Goal: Task Accomplishment & Management: Use online tool/utility

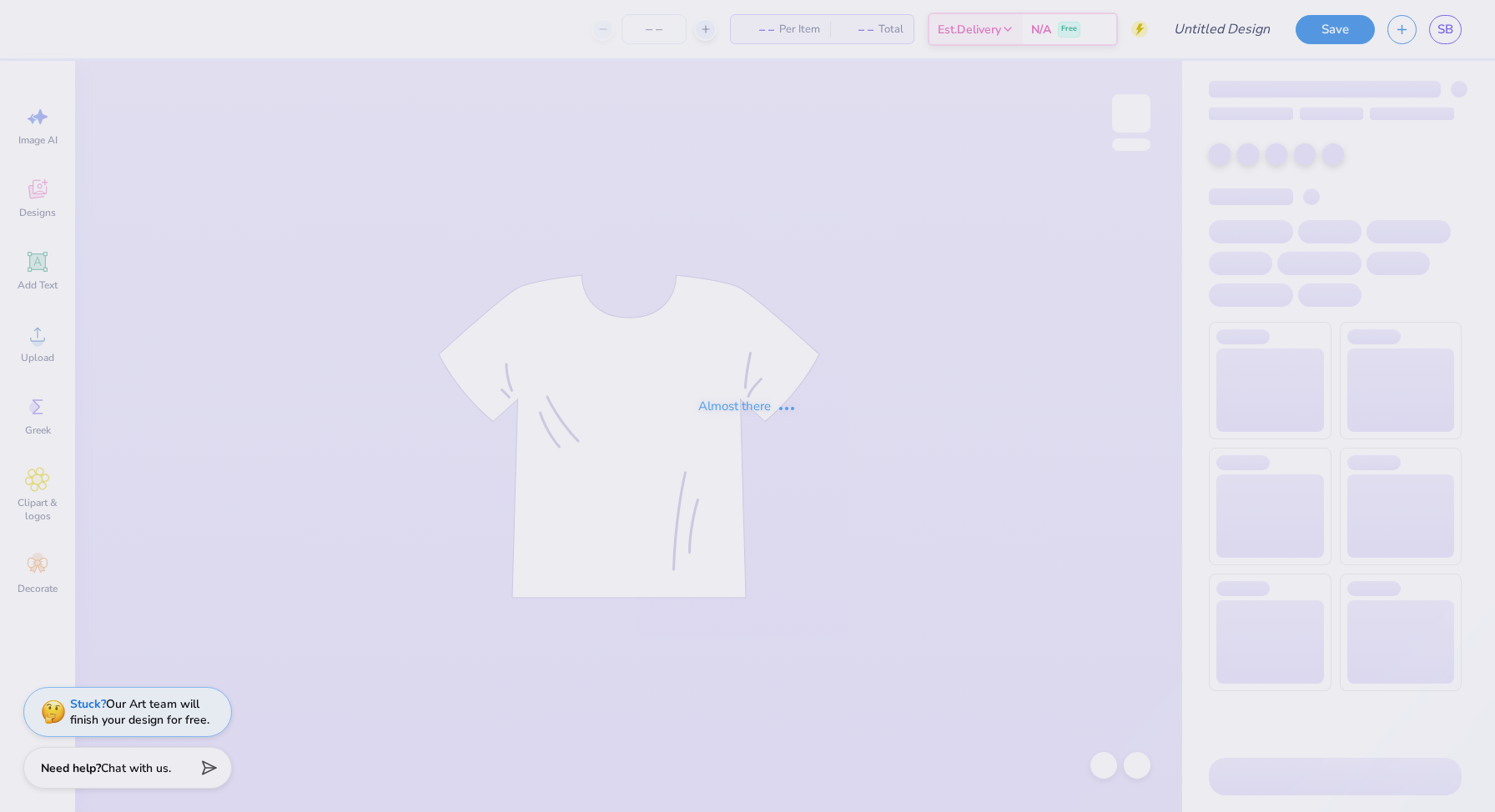
type input "The [GEOGRAPHIC_DATA][US_STATE] : [PERSON_NAME]"
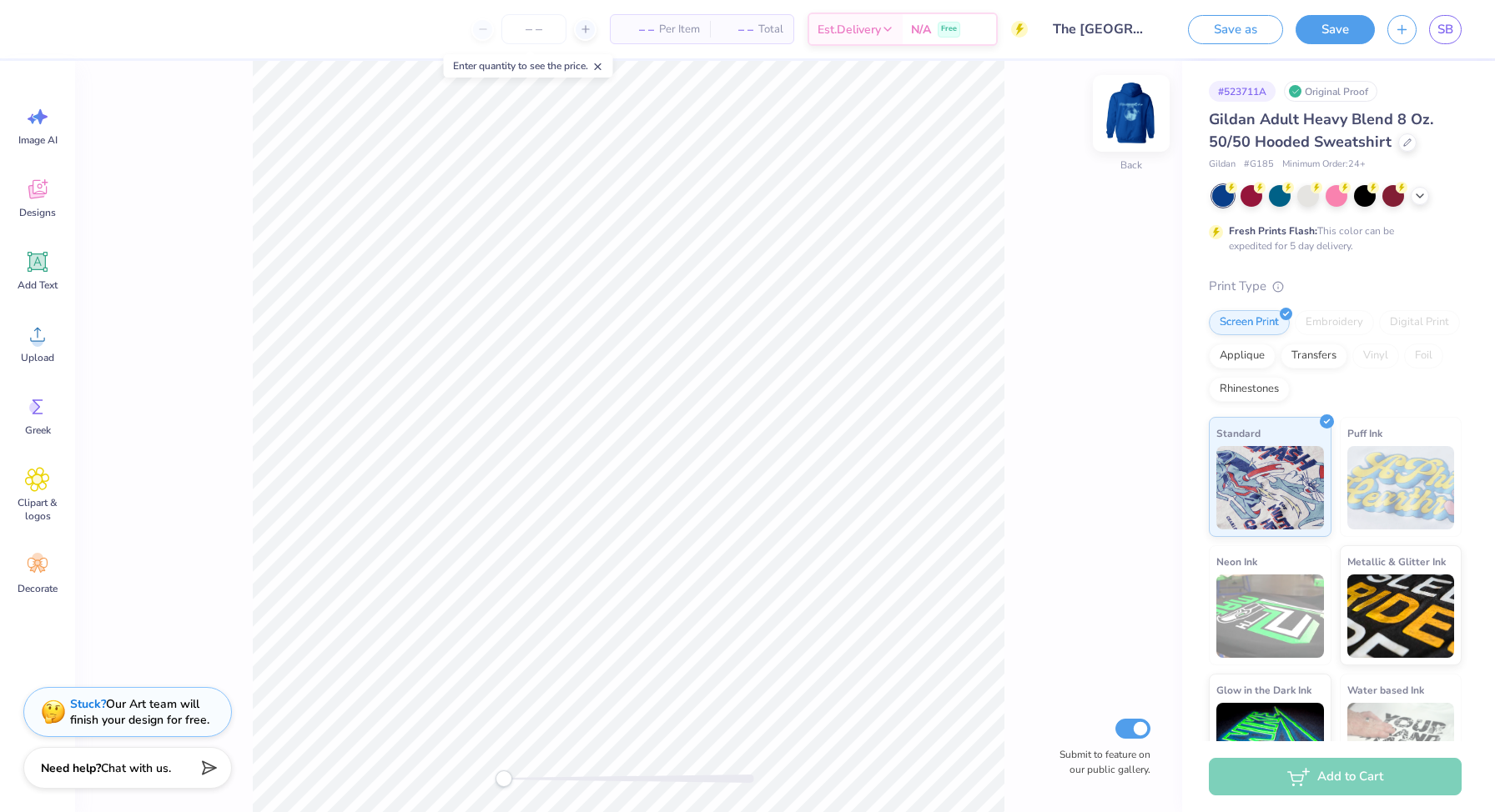
click at [1124, 108] on img at bounding box center [1130, 113] width 67 height 67
click at [1458, 29] on link "SB" at bounding box center [1445, 29] width 33 height 29
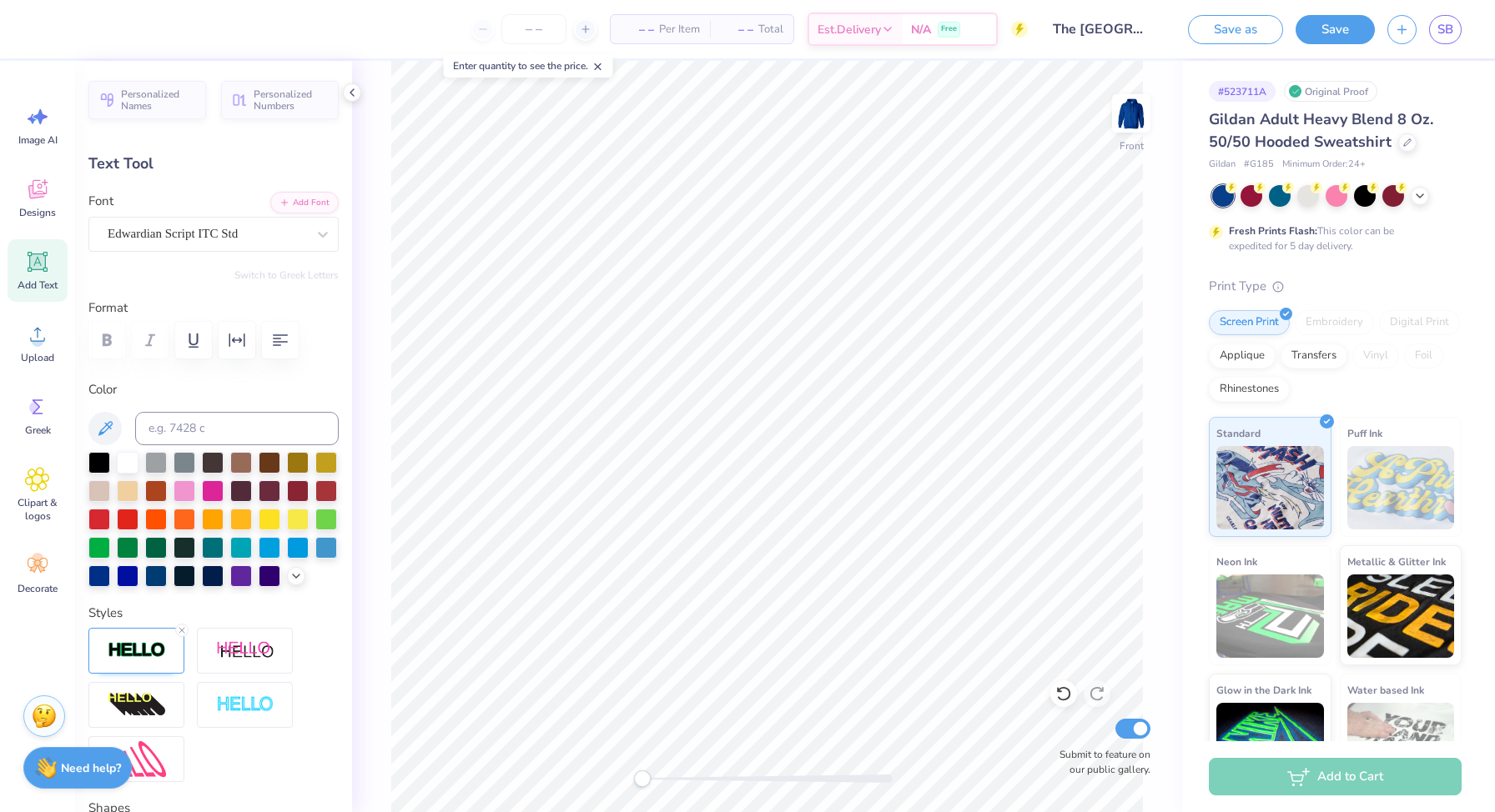
type input "4.65"
type input "1.78"
type input "6.03"
type input "3.58"
type input "0.61"
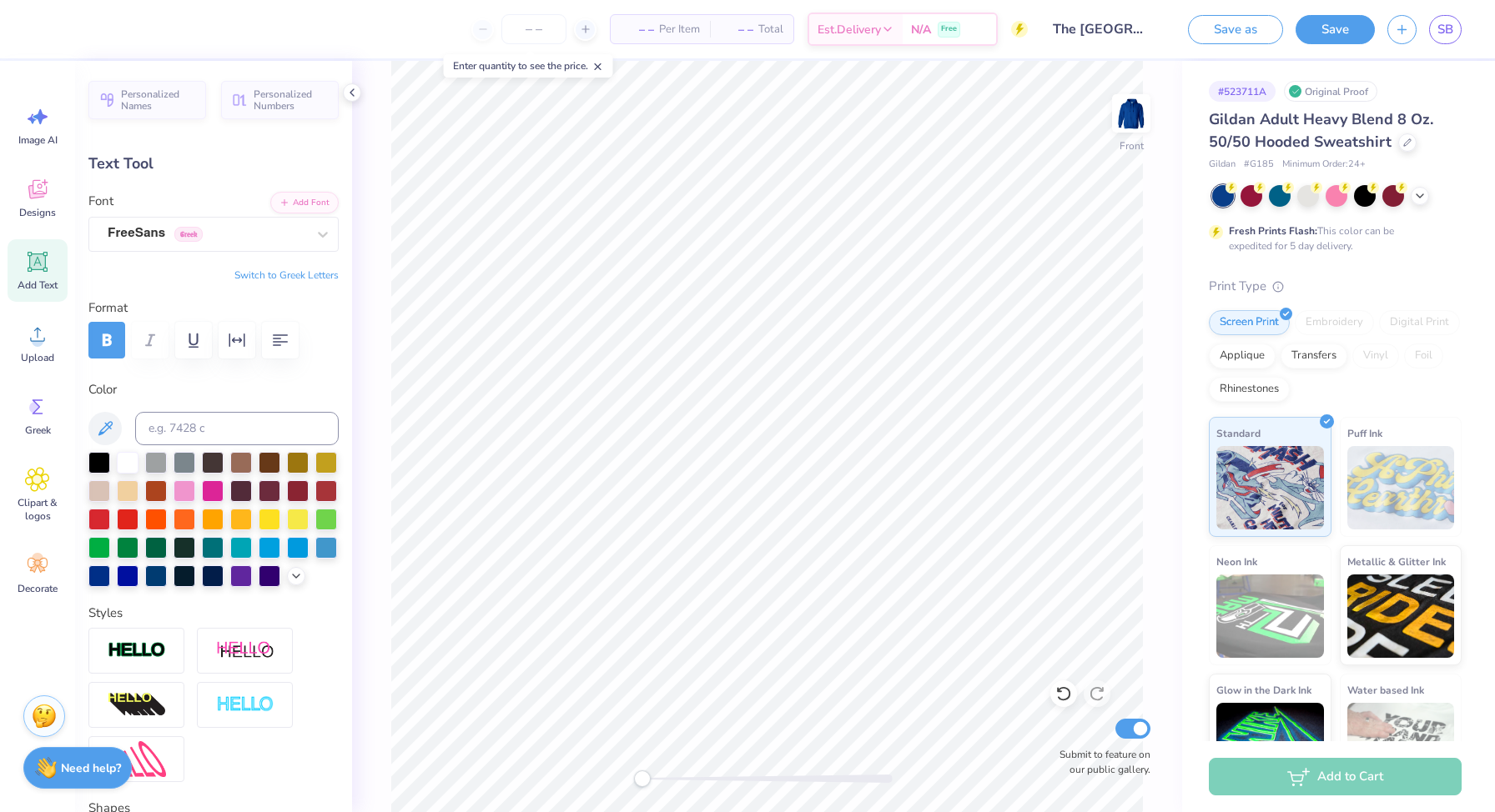
type input "7.74"
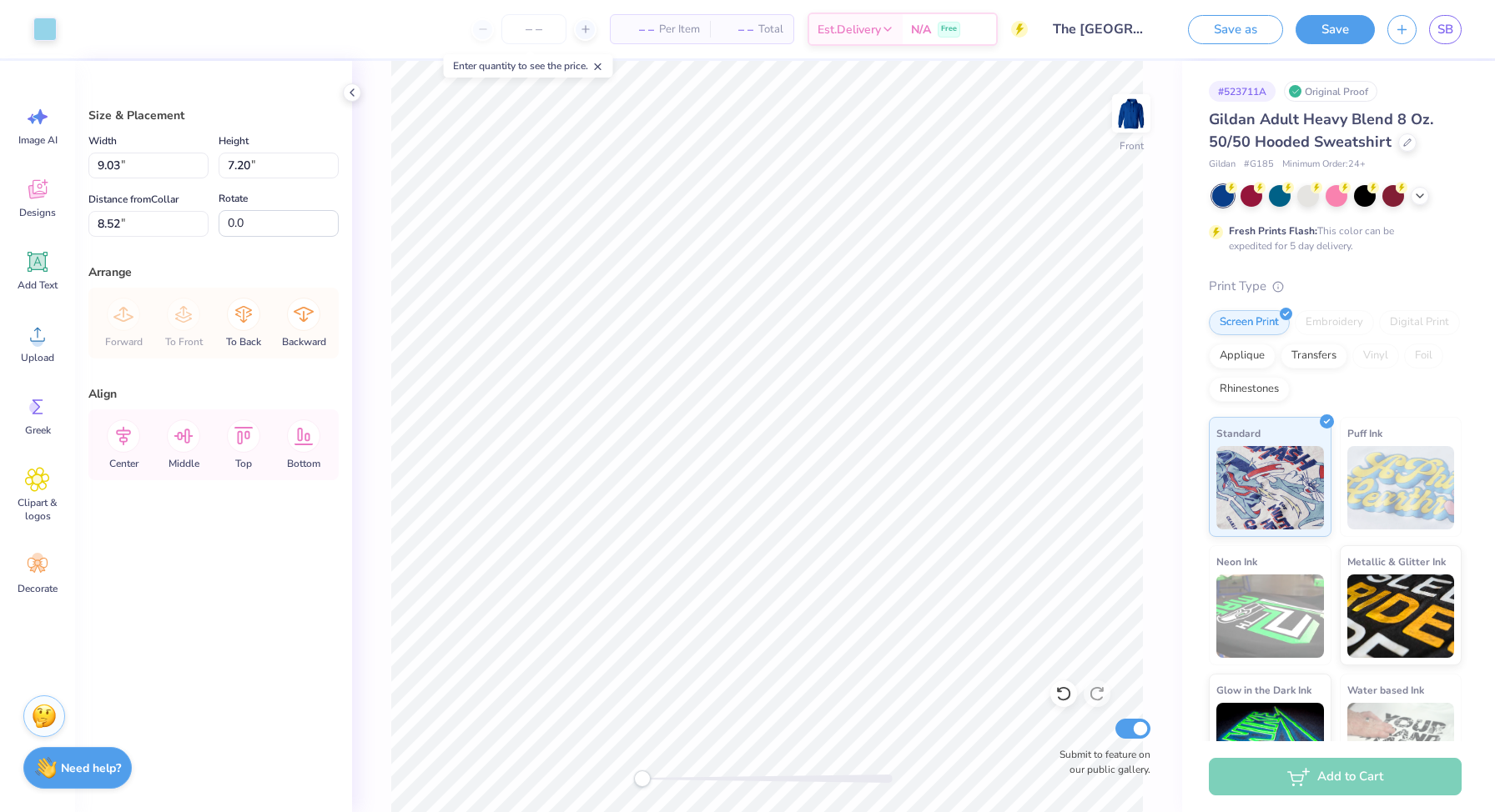
type input "6.92"
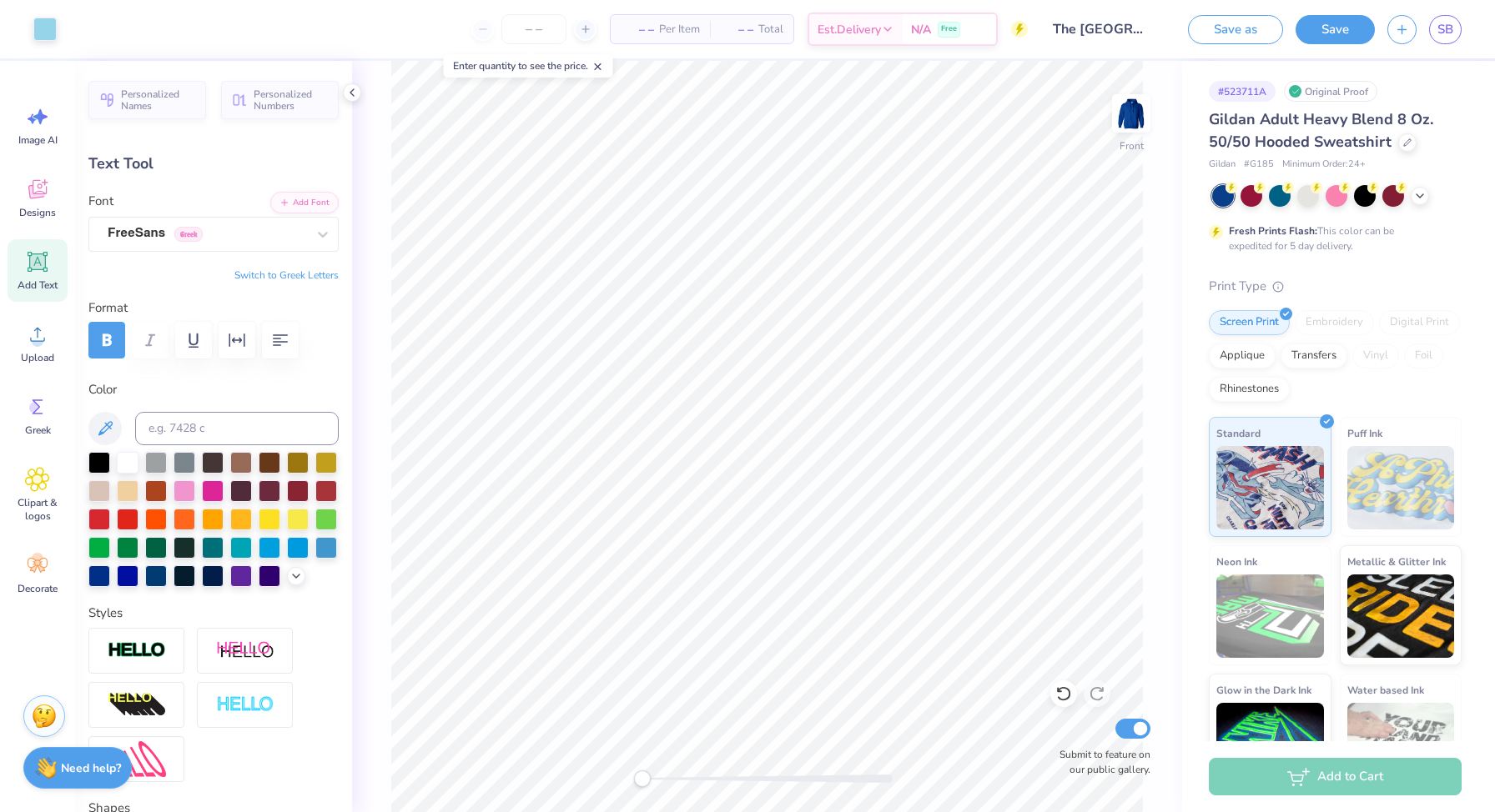
type input "14.40"
click at [639, 25] on span "– –" at bounding box center [637, 29] width 34 height 17
click at [537, 27] on input "number" at bounding box center [533, 29] width 65 height 30
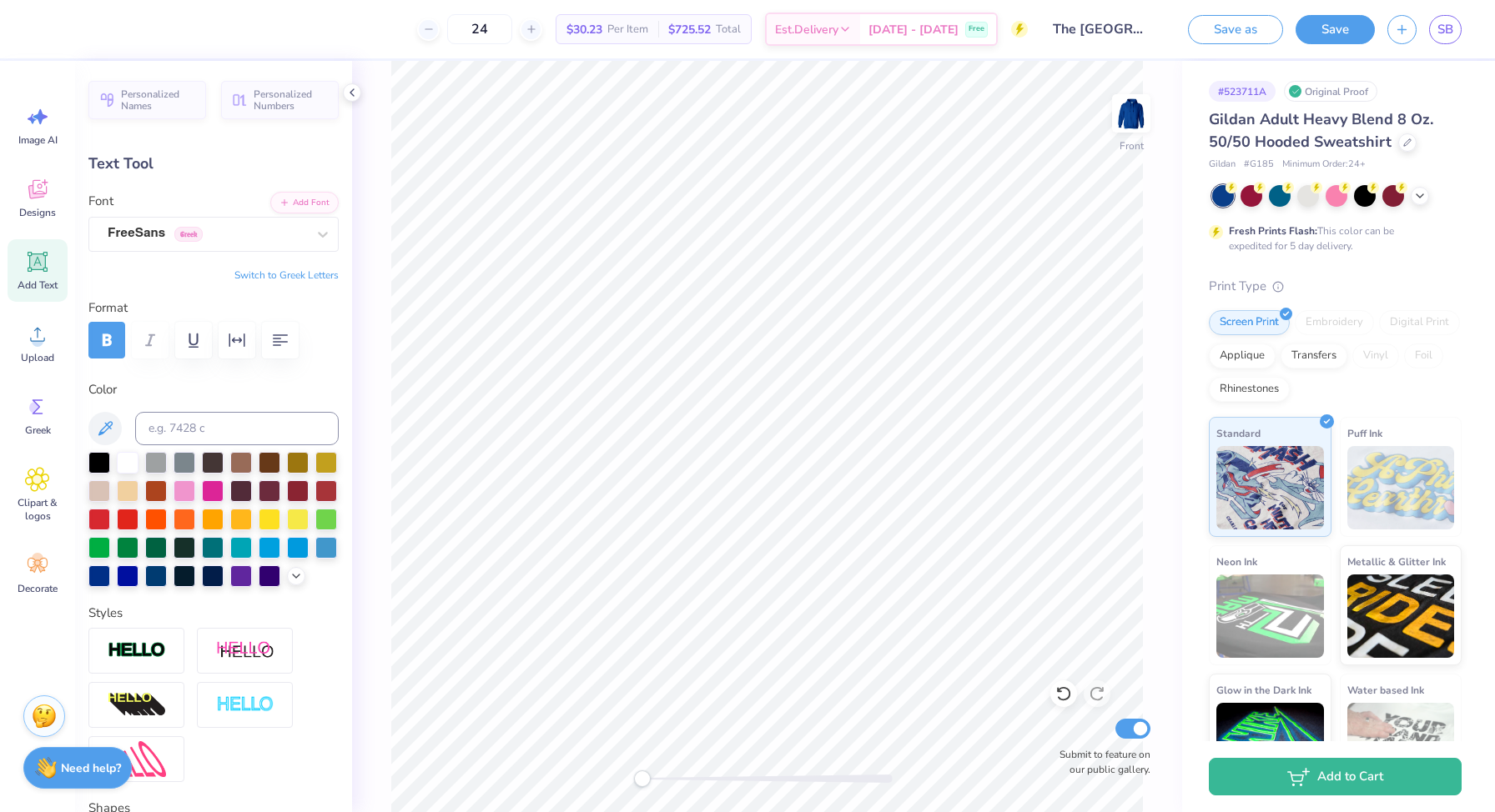
type input "24"
type input "4.80"
type input "0.81"
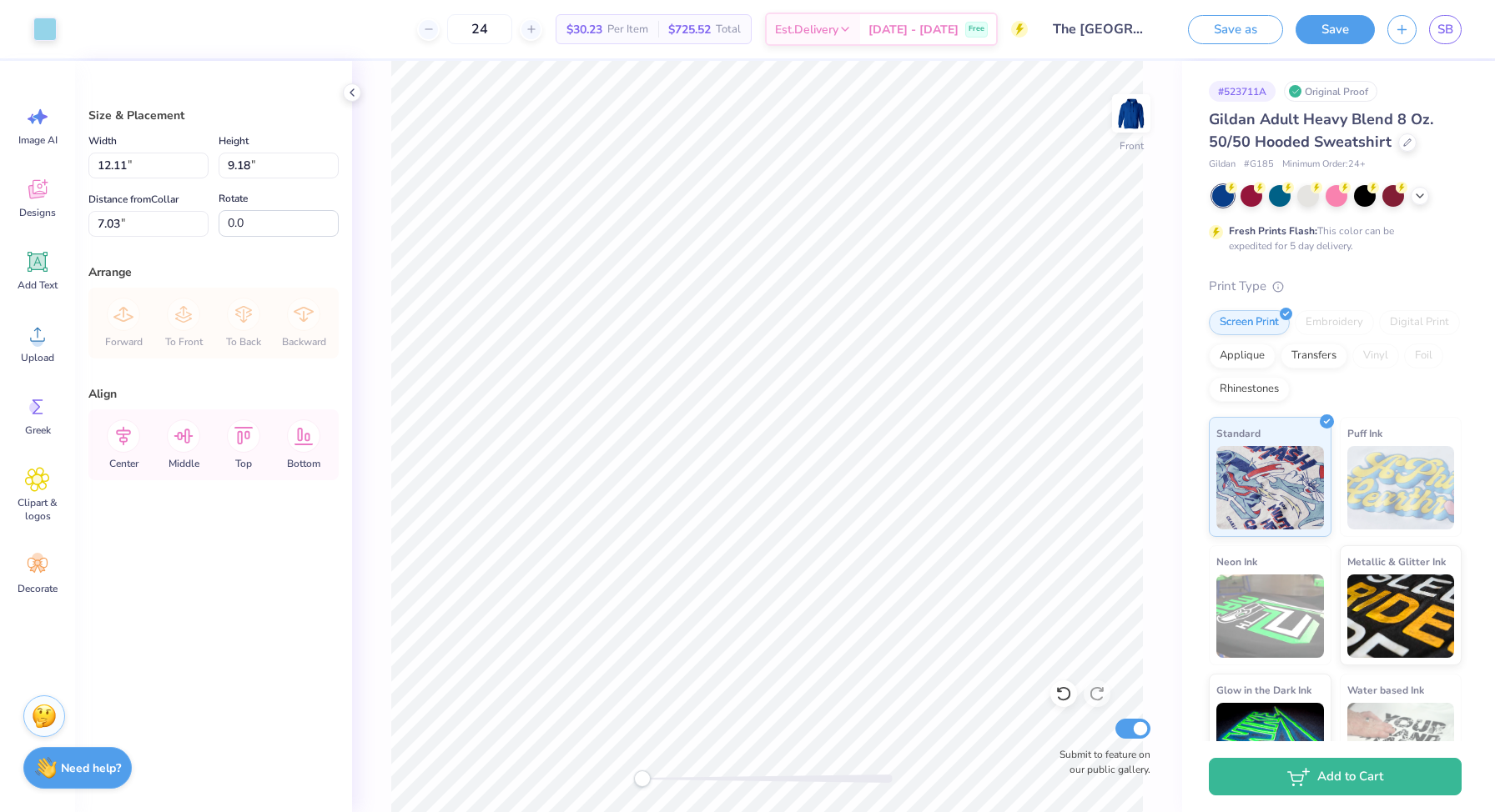
type input "6.82"
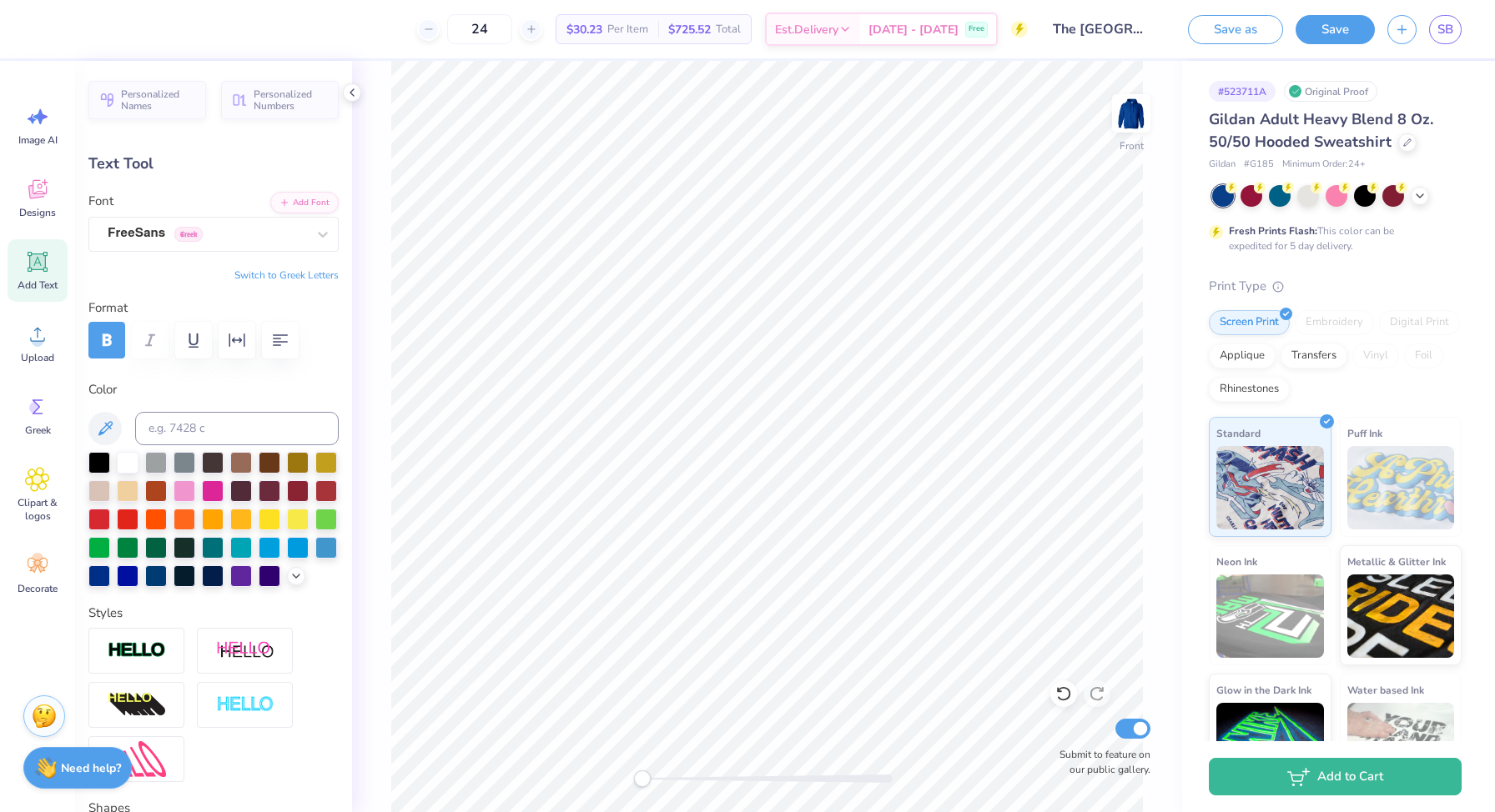
type input "4.99"
type input "0.85"
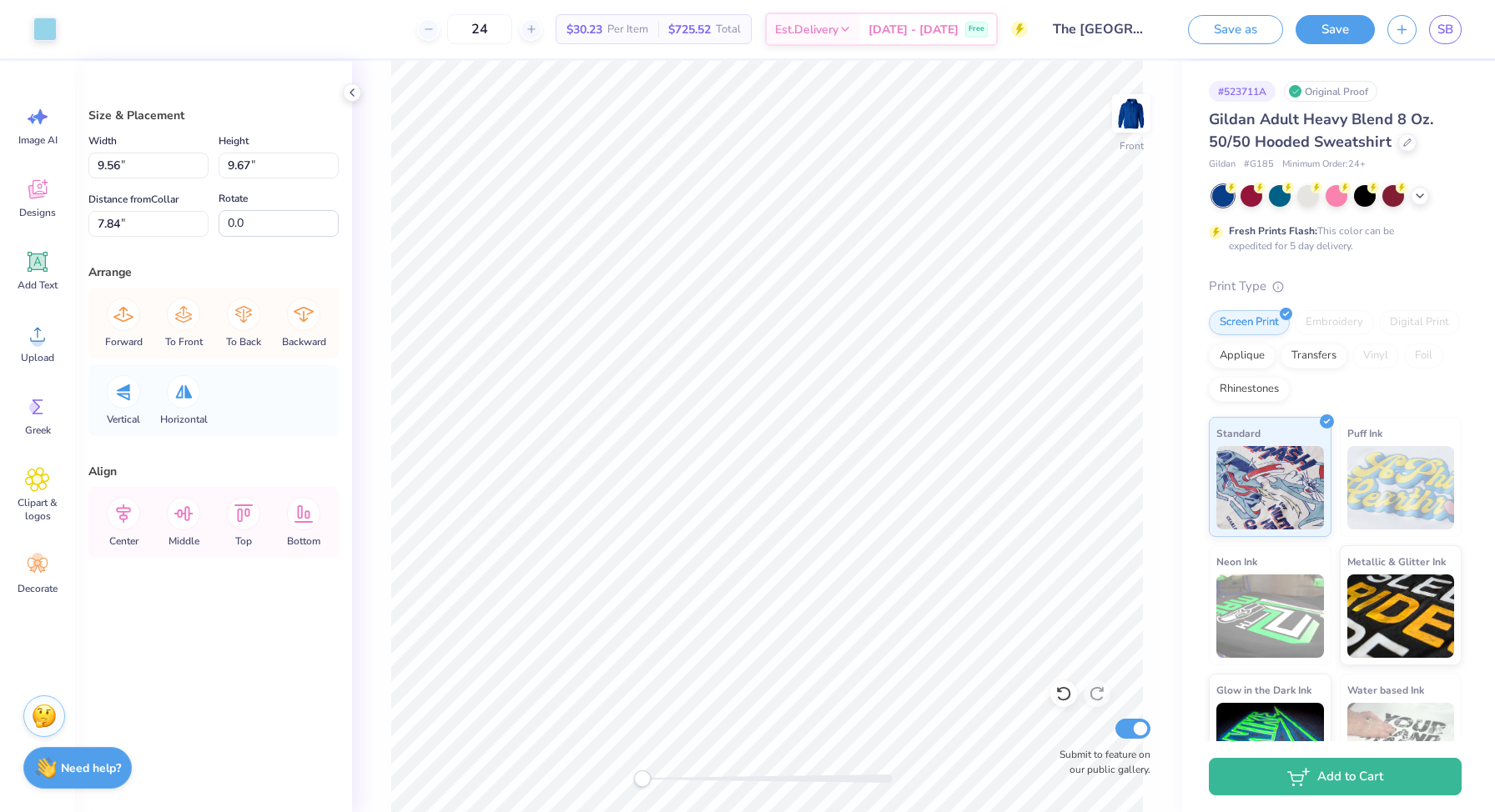
type input "9.56"
type input "9.67"
click at [1059, 698] on icon at bounding box center [1063, 694] width 16 height 16
type input "6.93"
type input "7.01"
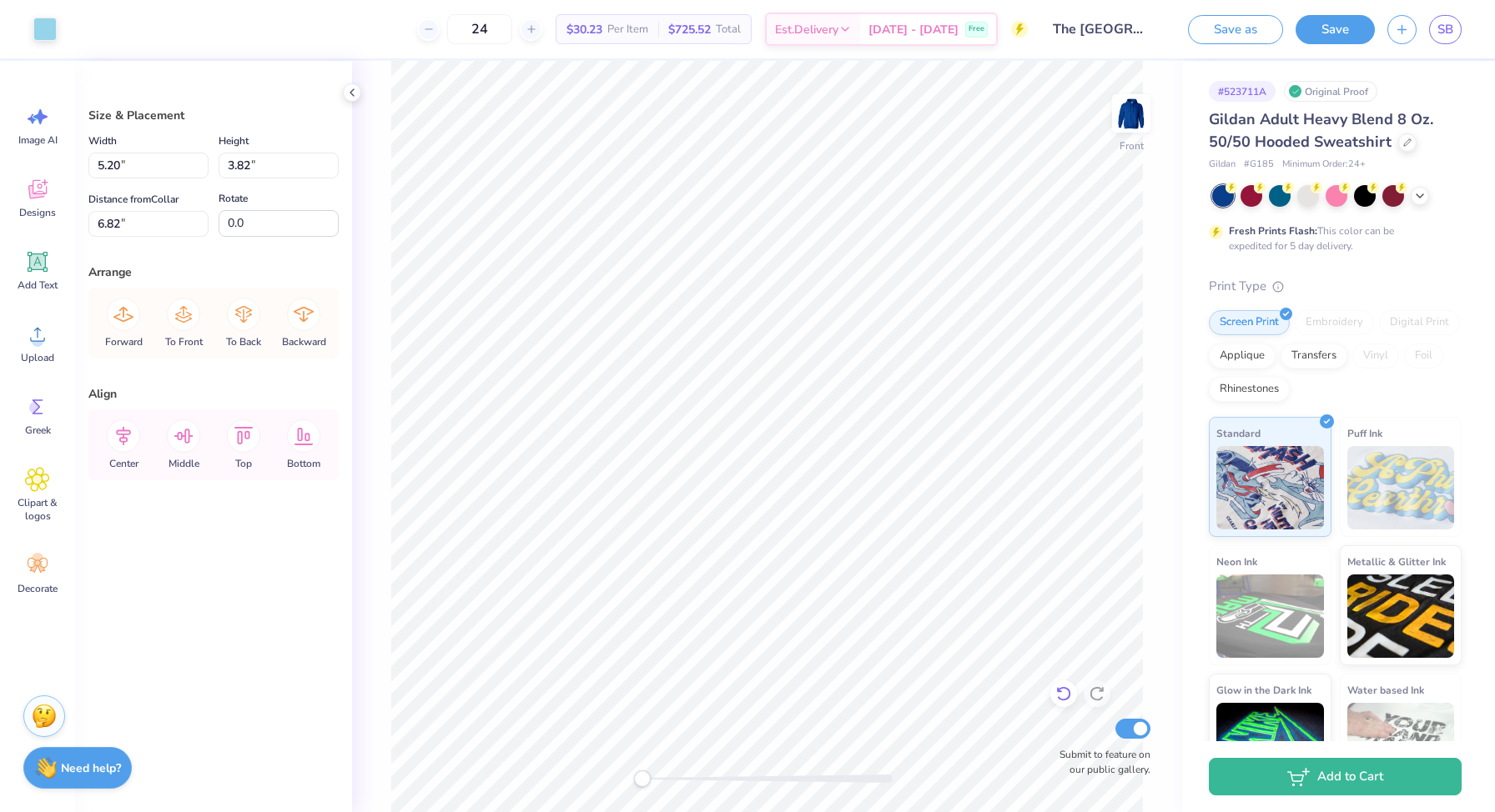
type input "6.26"
type input "9.03"
type input "7.20"
type input "7.74"
type input "10.66"
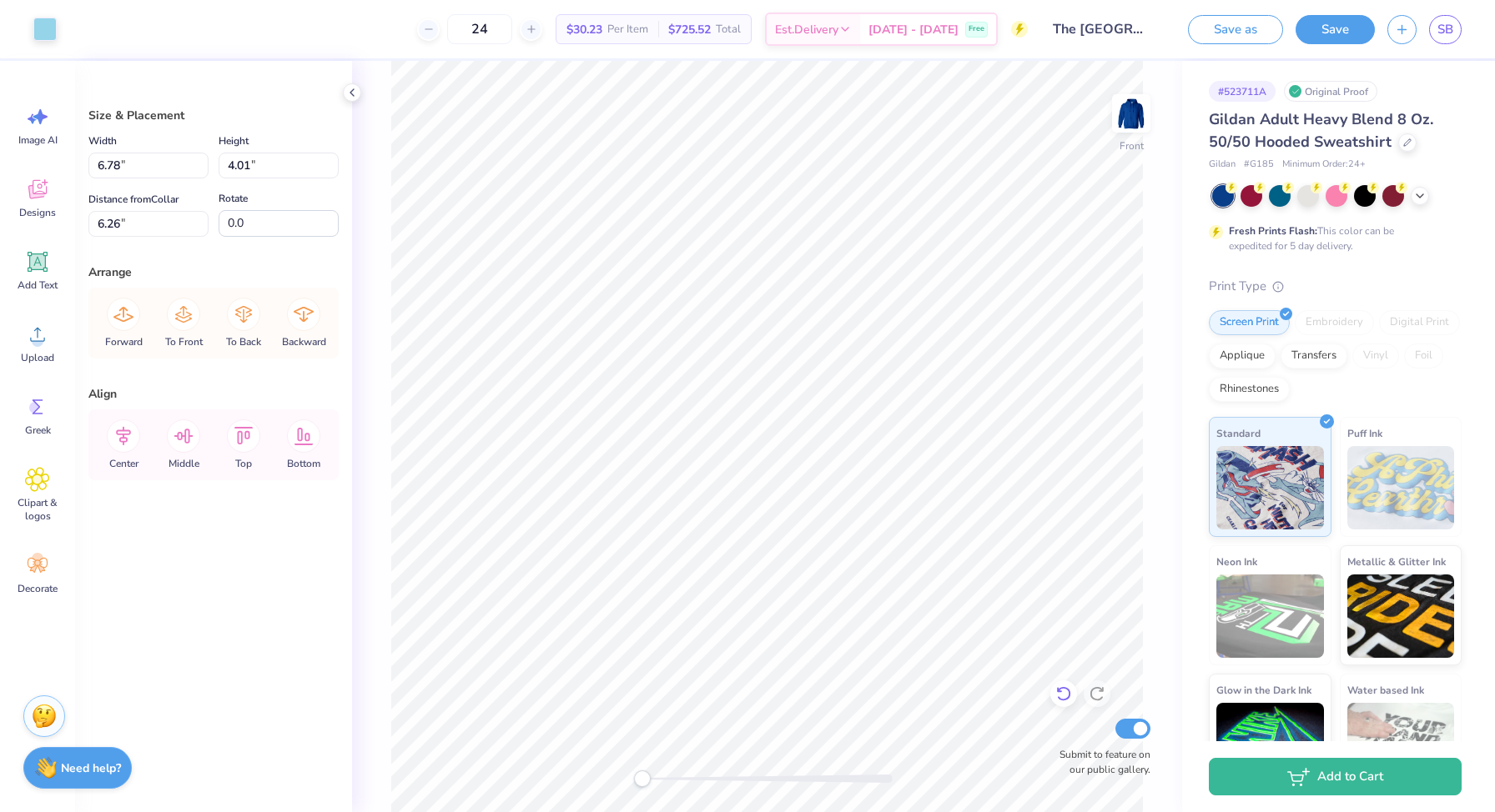
type input "7.63"
type input "10.72"
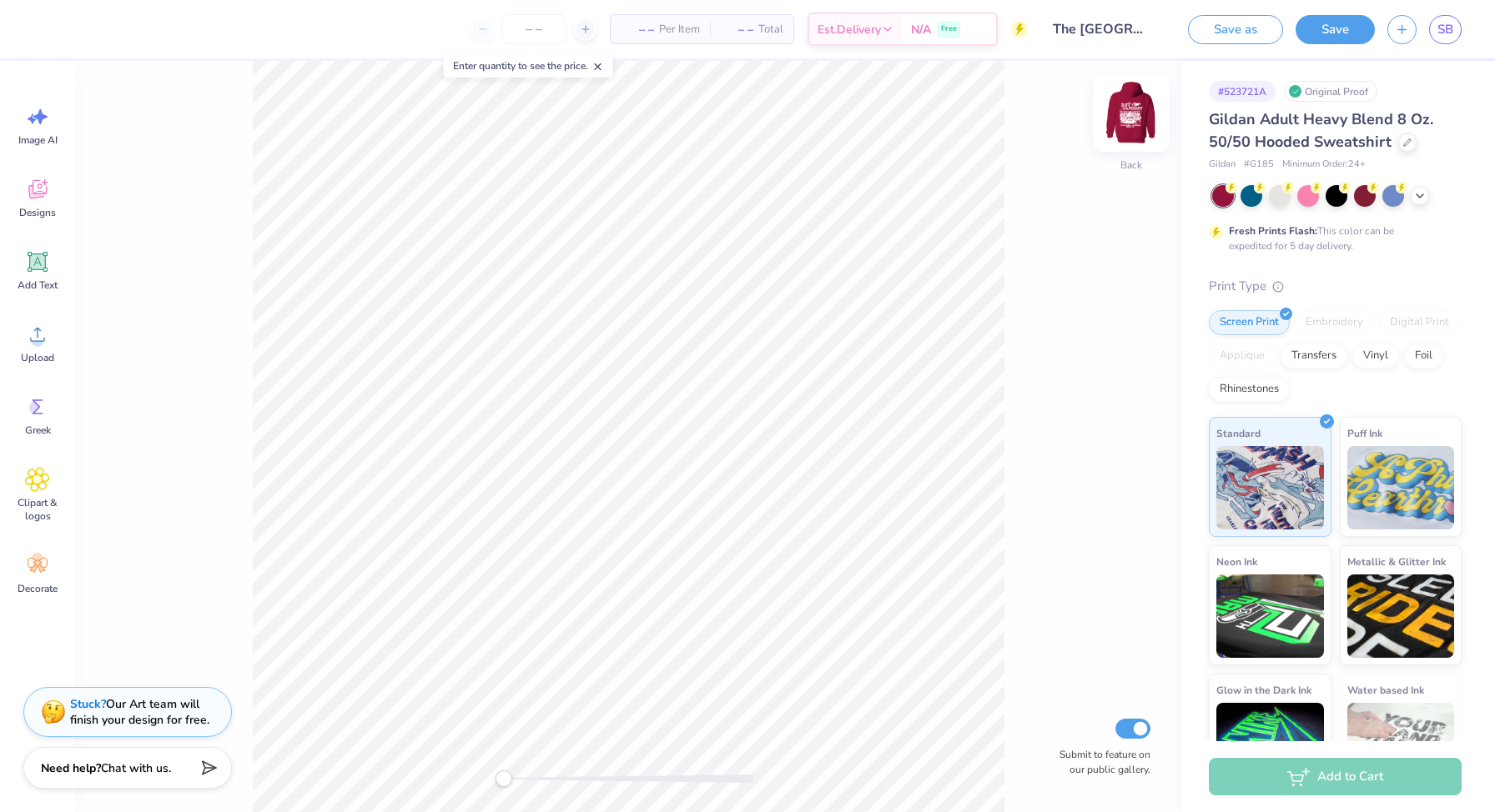
click at [1119, 120] on img at bounding box center [1130, 113] width 67 height 67
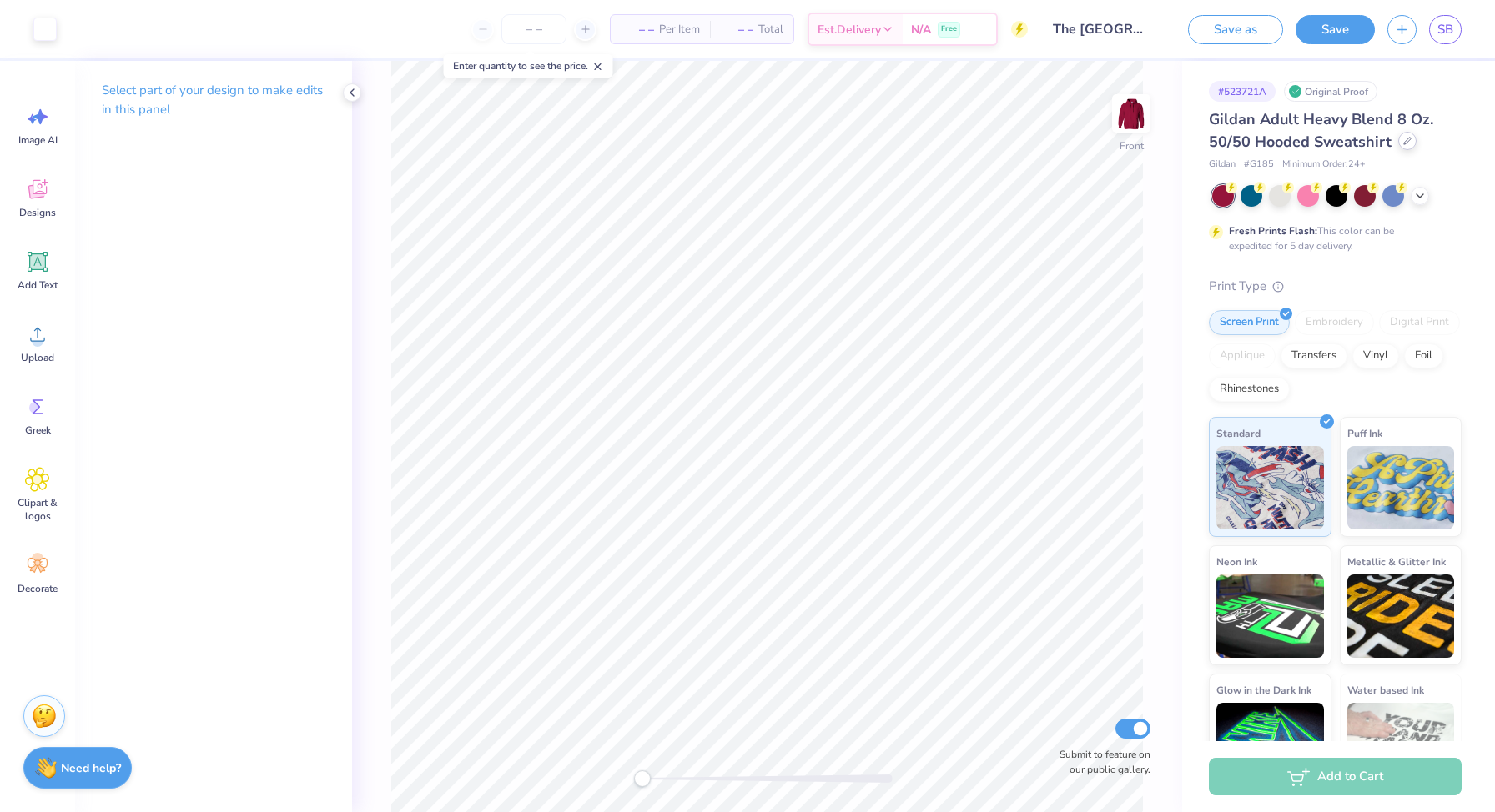
click at [1406, 140] on icon at bounding box center [1407, 140] width 8 height 8
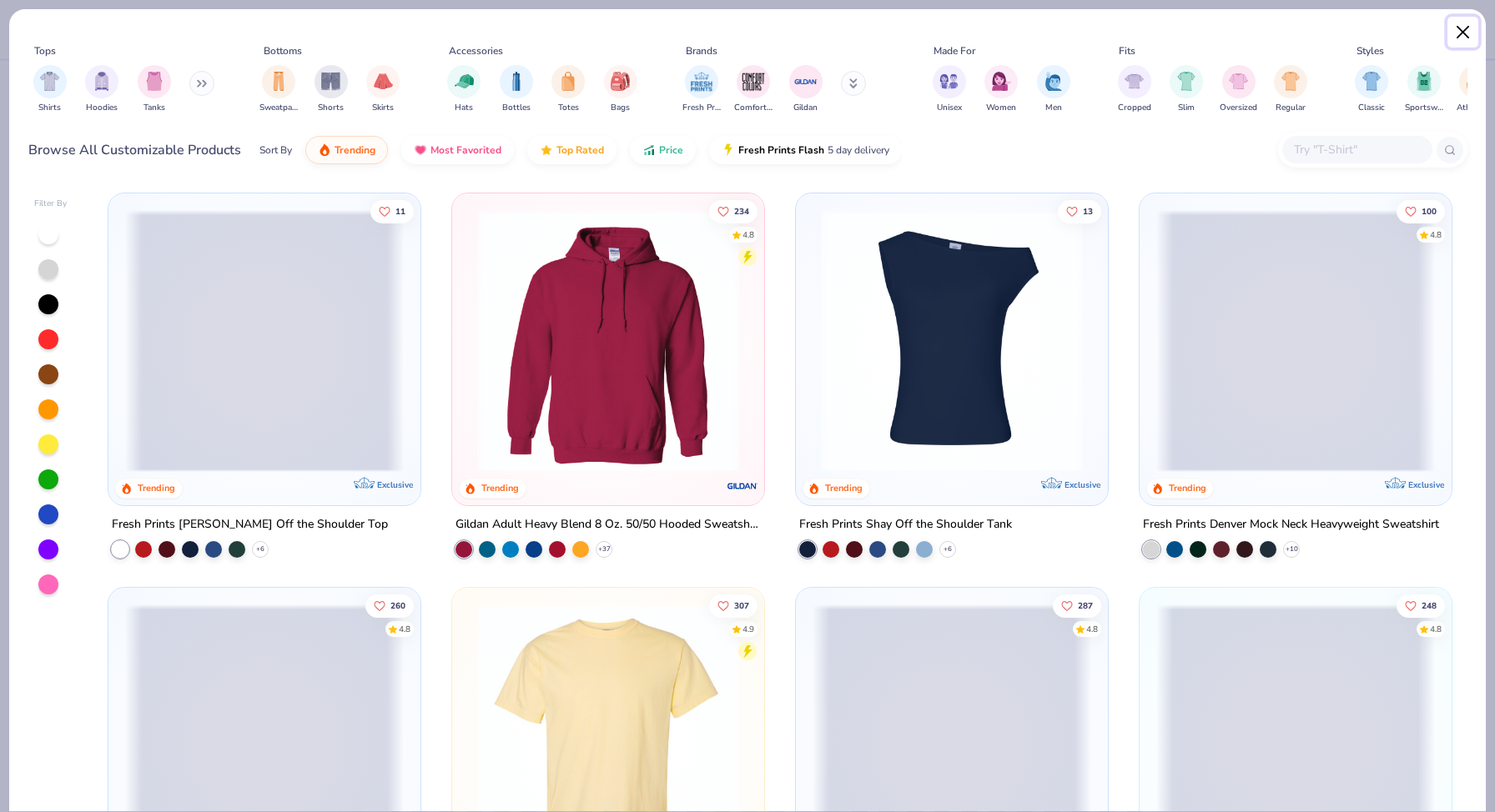
click at [1465, 30] on button "Close" at bounding box center [1462, 32] width 32 height 32
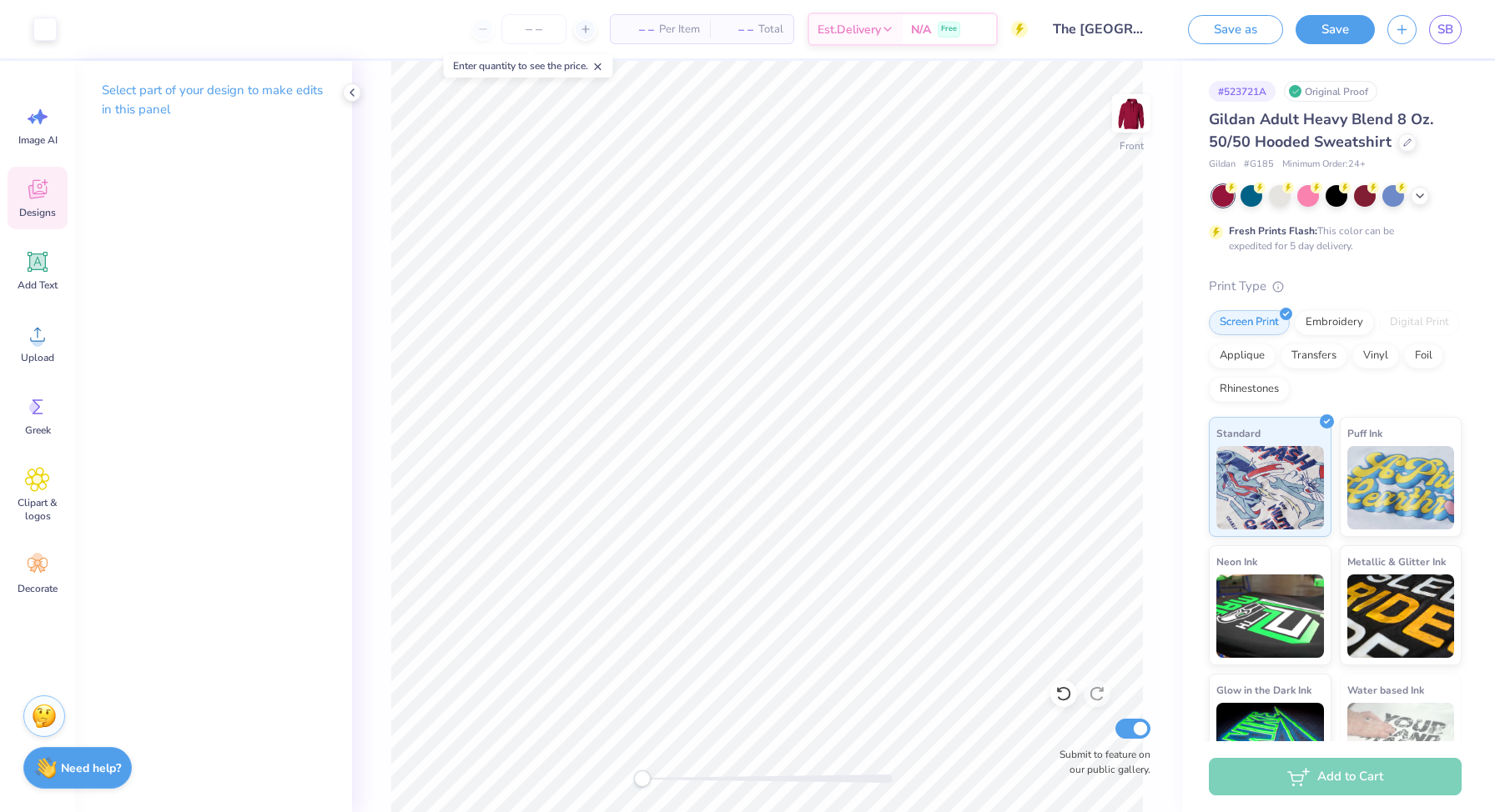
click at [44, 196] on icon at bounding box center [36, 191] width 15 height 14
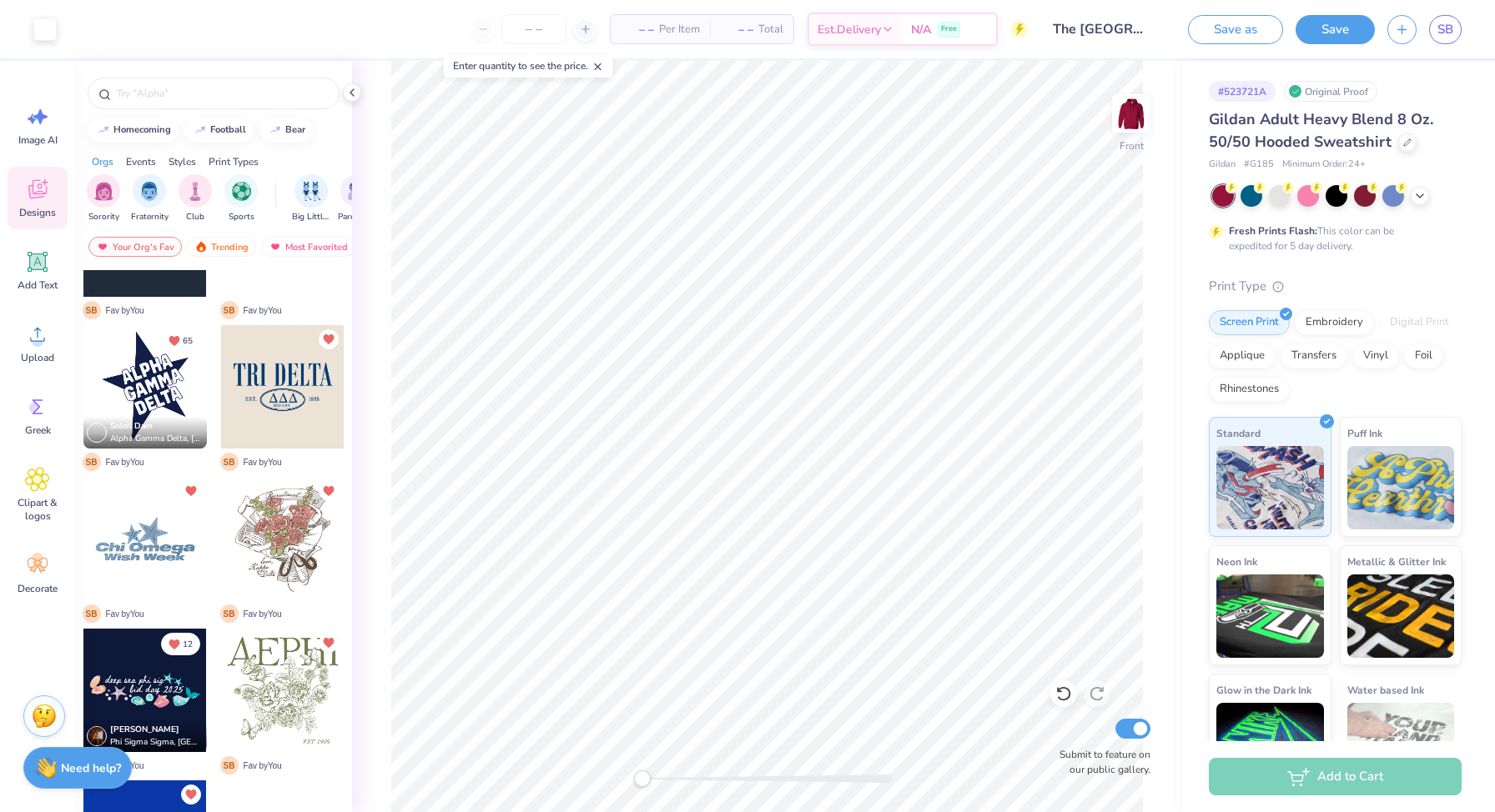
scroll to position [306, 0]
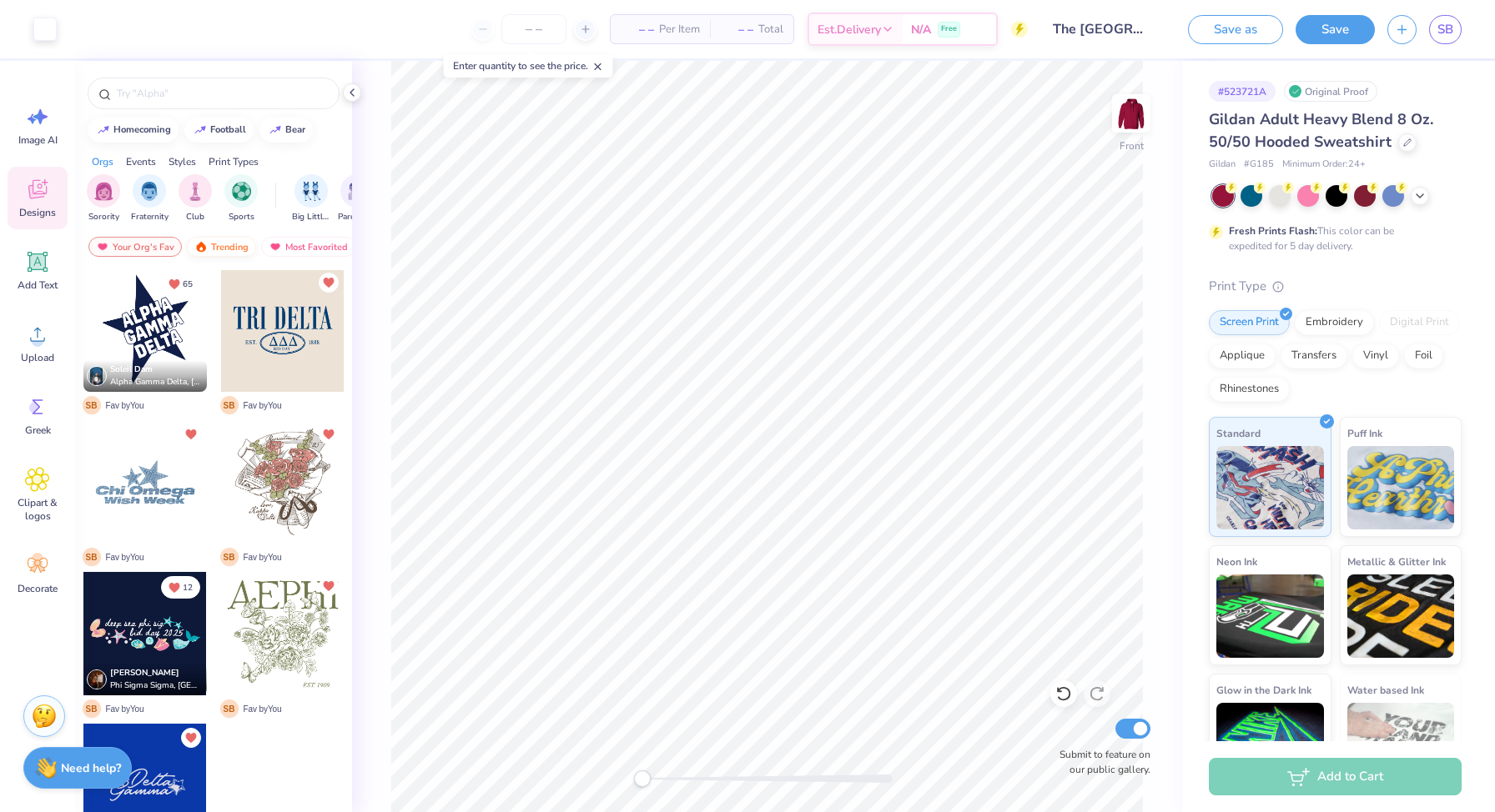
click at [206, 251] on img at bounding box center [201, 246] width 14 height 12
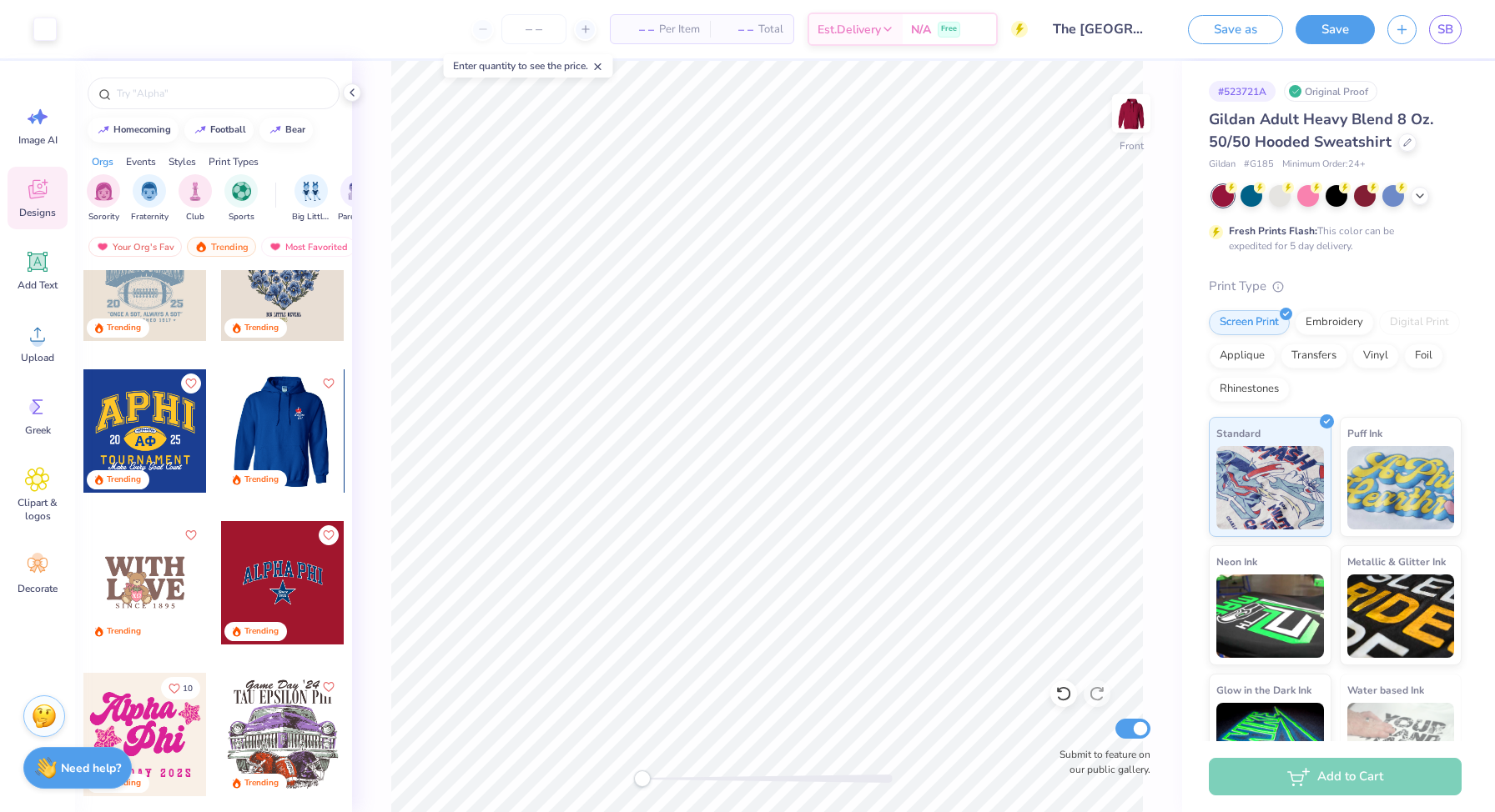
scroll to position [2786, 0]
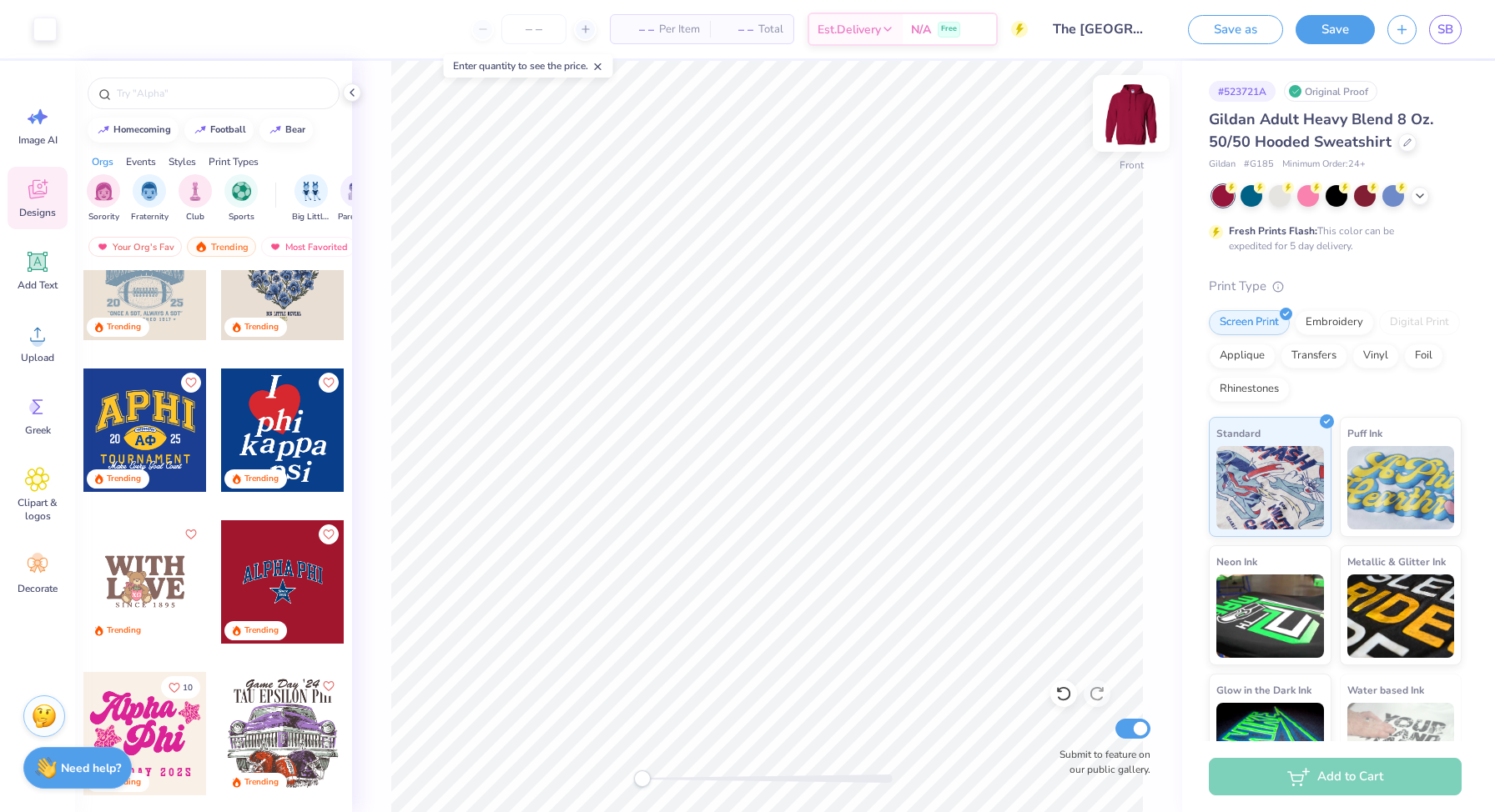
click at [1124, 115] on img at bounding box center [1130, 113] width 67 height 67
click at [274, 411] on div at bounding box center [282, 429] width 123 height 123
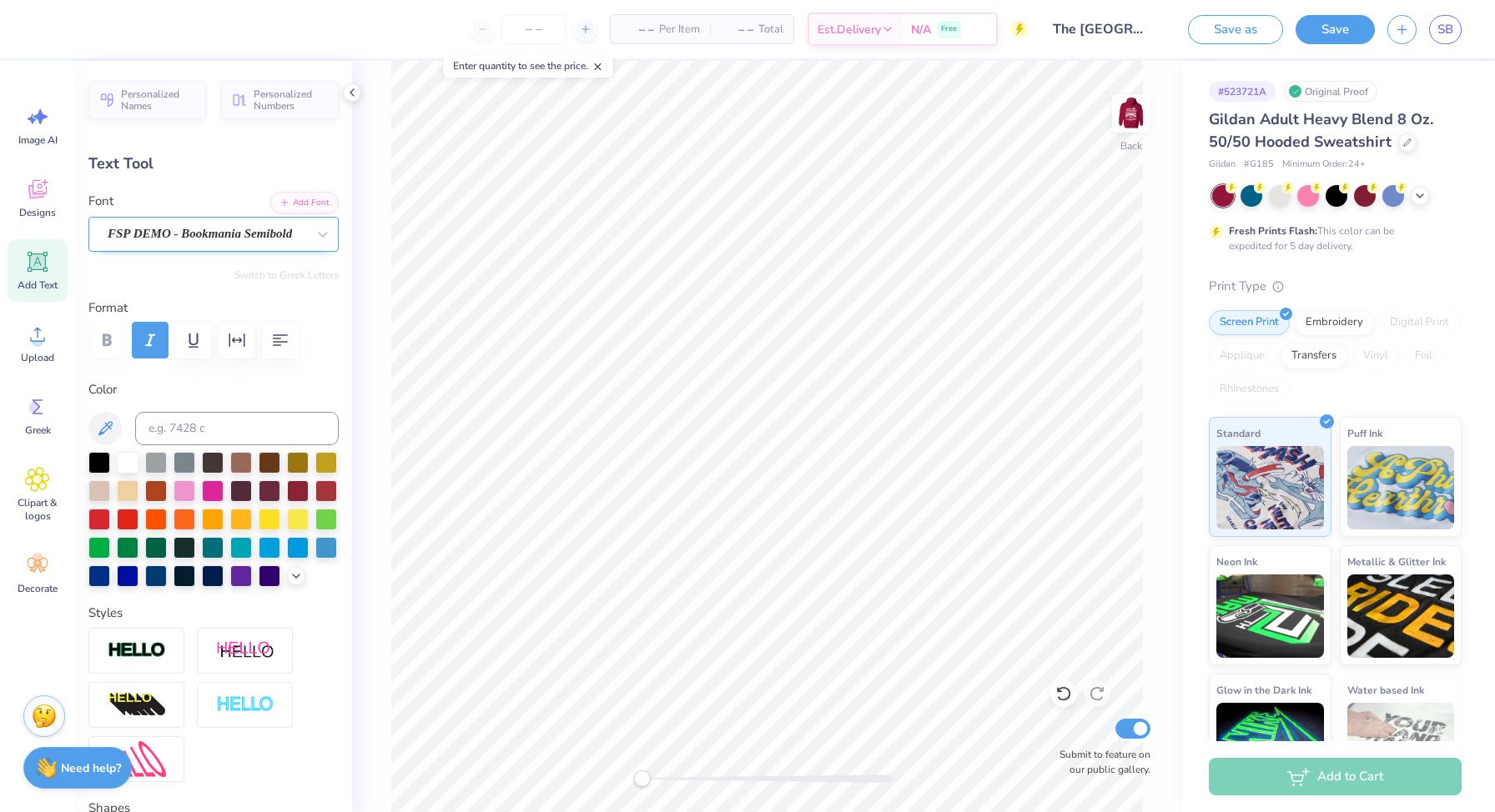
click at [250, 242] on div "FSP DEMO - Bookmania Semibold" at bounding box center [206, 233] width 201 height 26
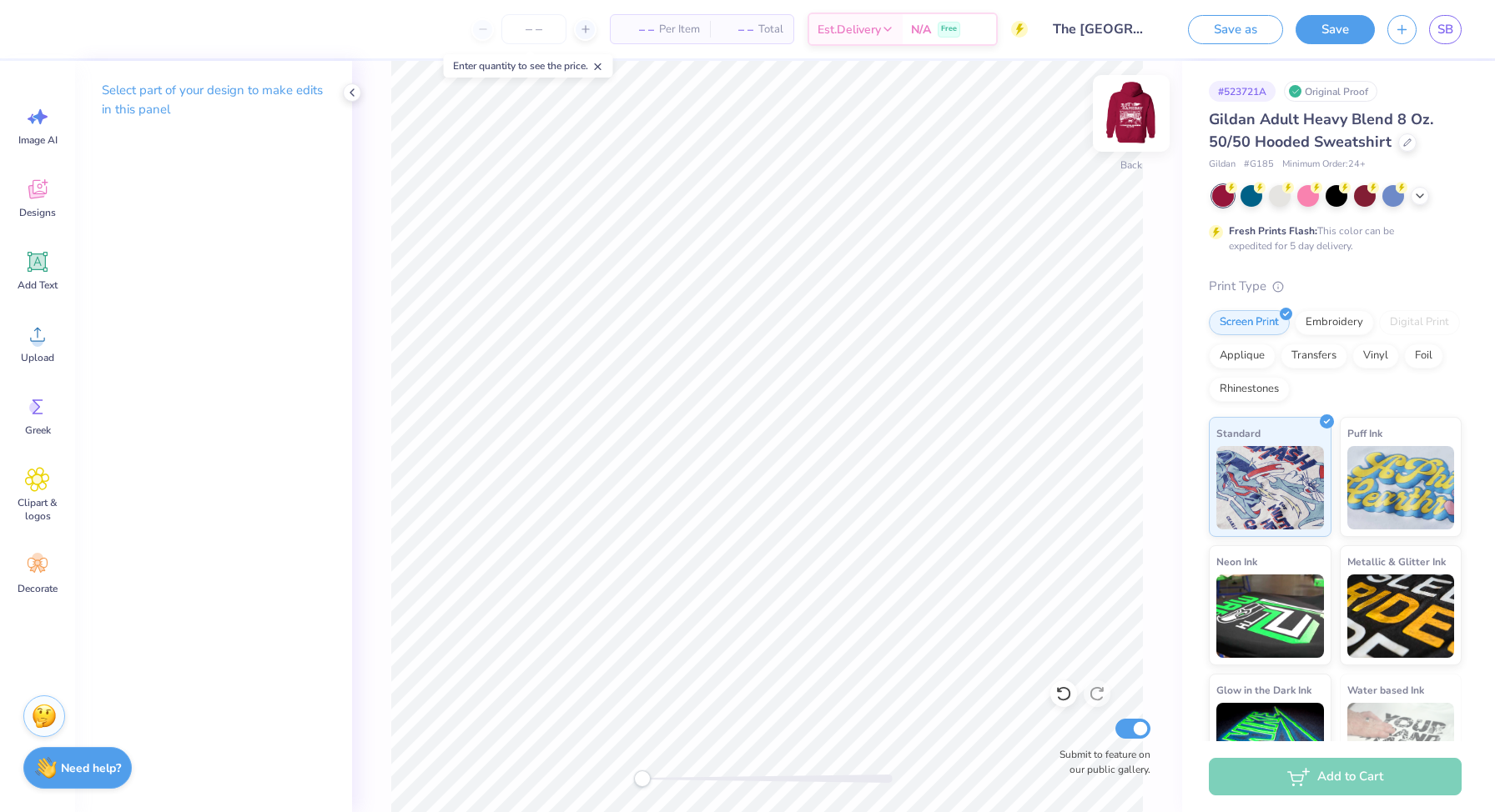
click at [1132, 111] on img at bounding box center [1130, 113] width 67 height 67
click at [347, 93] on icon at bounding box center [352, 92] width 14 height 14
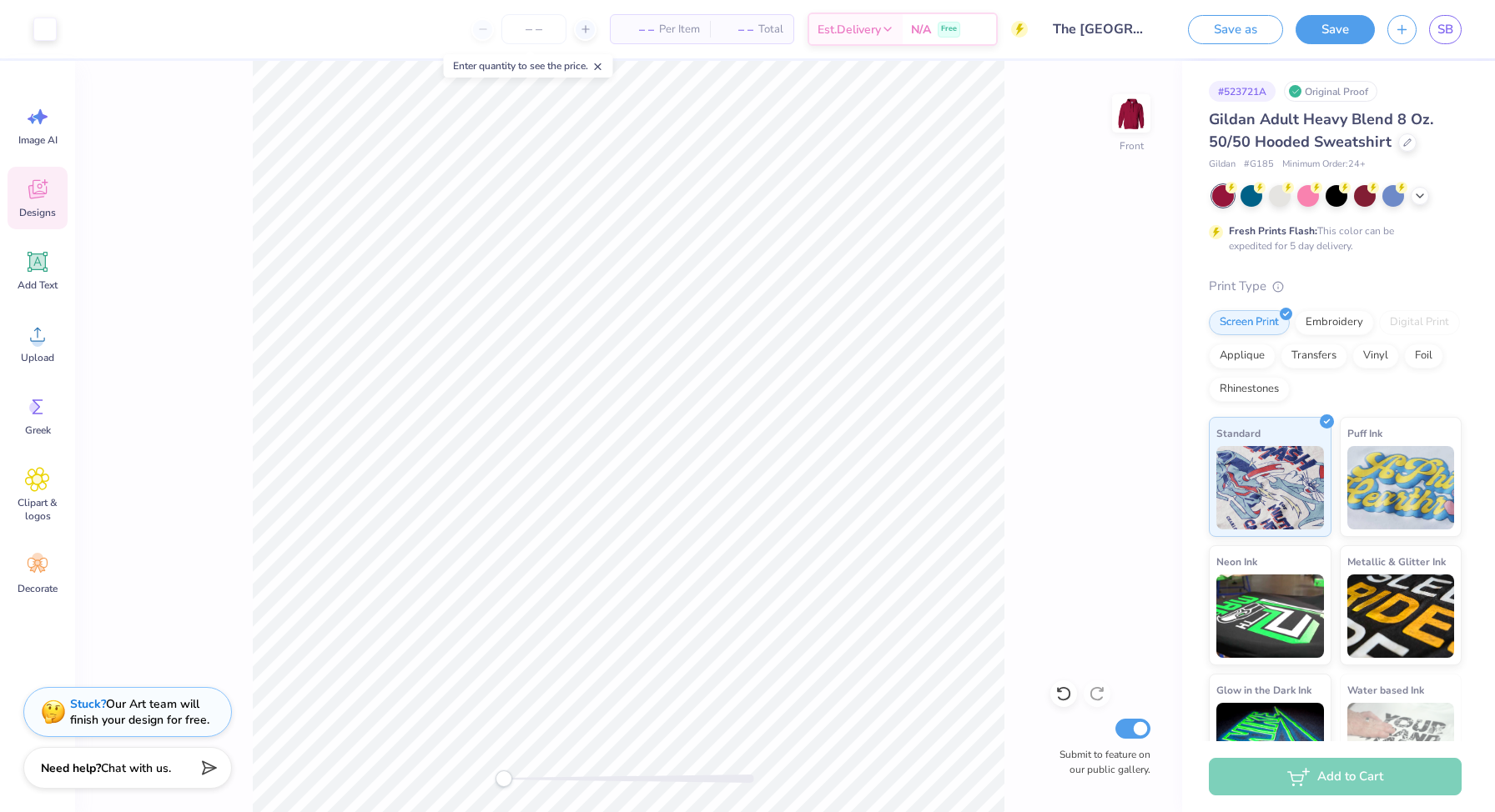
click at [44, 166] on div "Image AI Designs Add Text Upload Greek Clipart & logos Decorate" at bounding box center [37, 349] width 60 height 511
click at [42, 195] on icon at bounding box center [36, 191] width 15 height 14
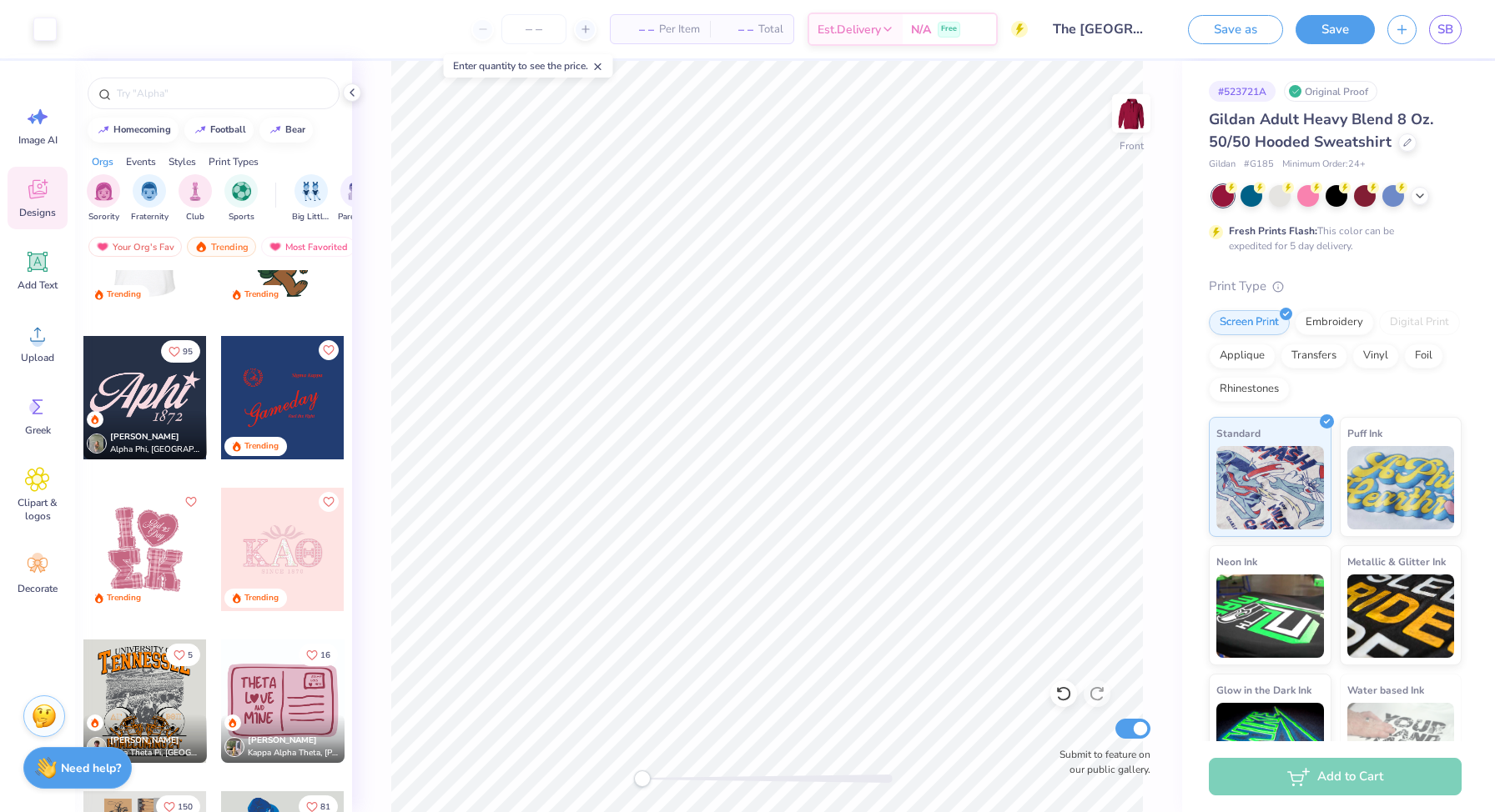
scroll to position [5723, 0]
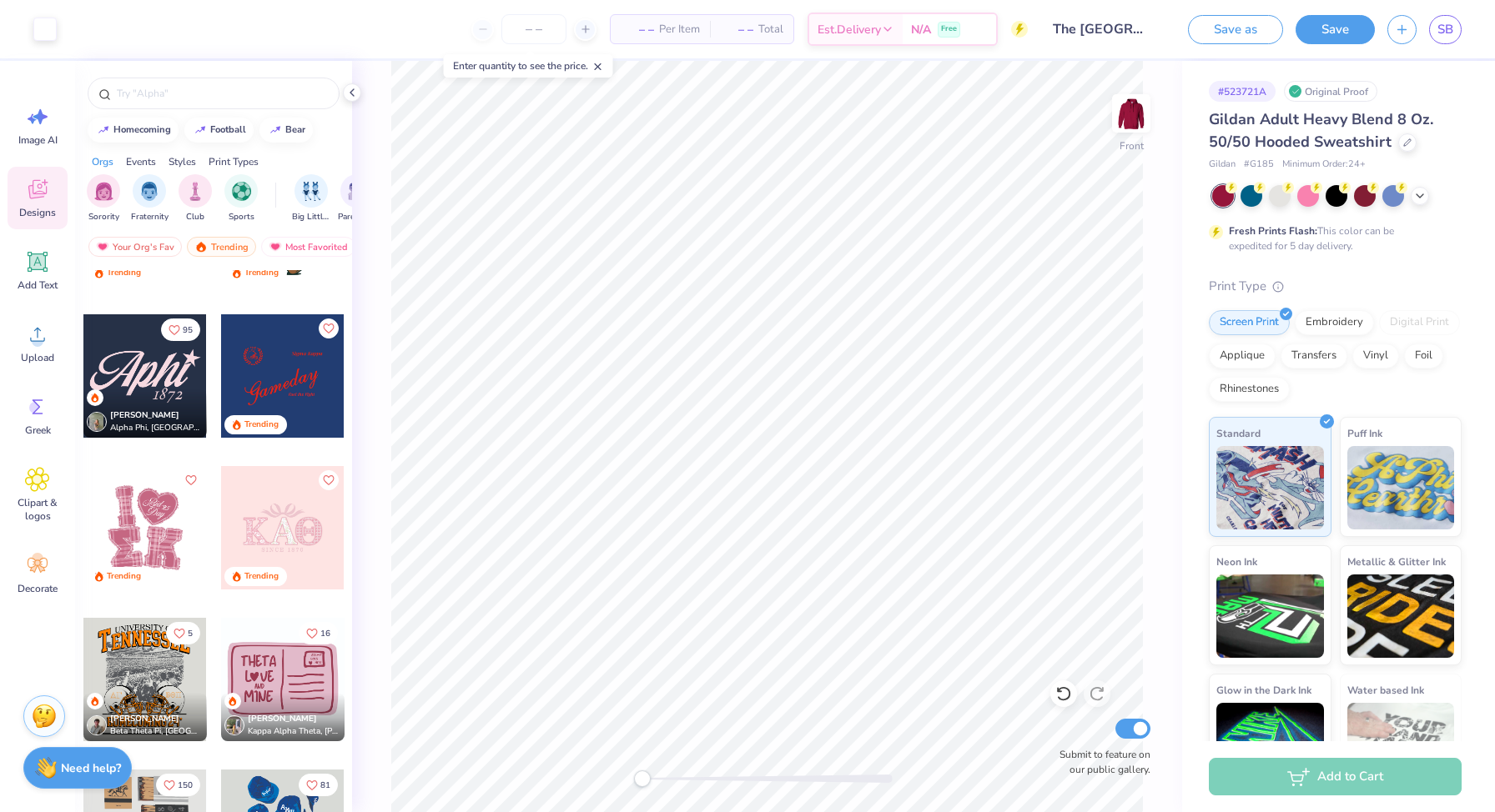
click at [162, 368] on div at bounding box center [144, 375] width 123 height 123
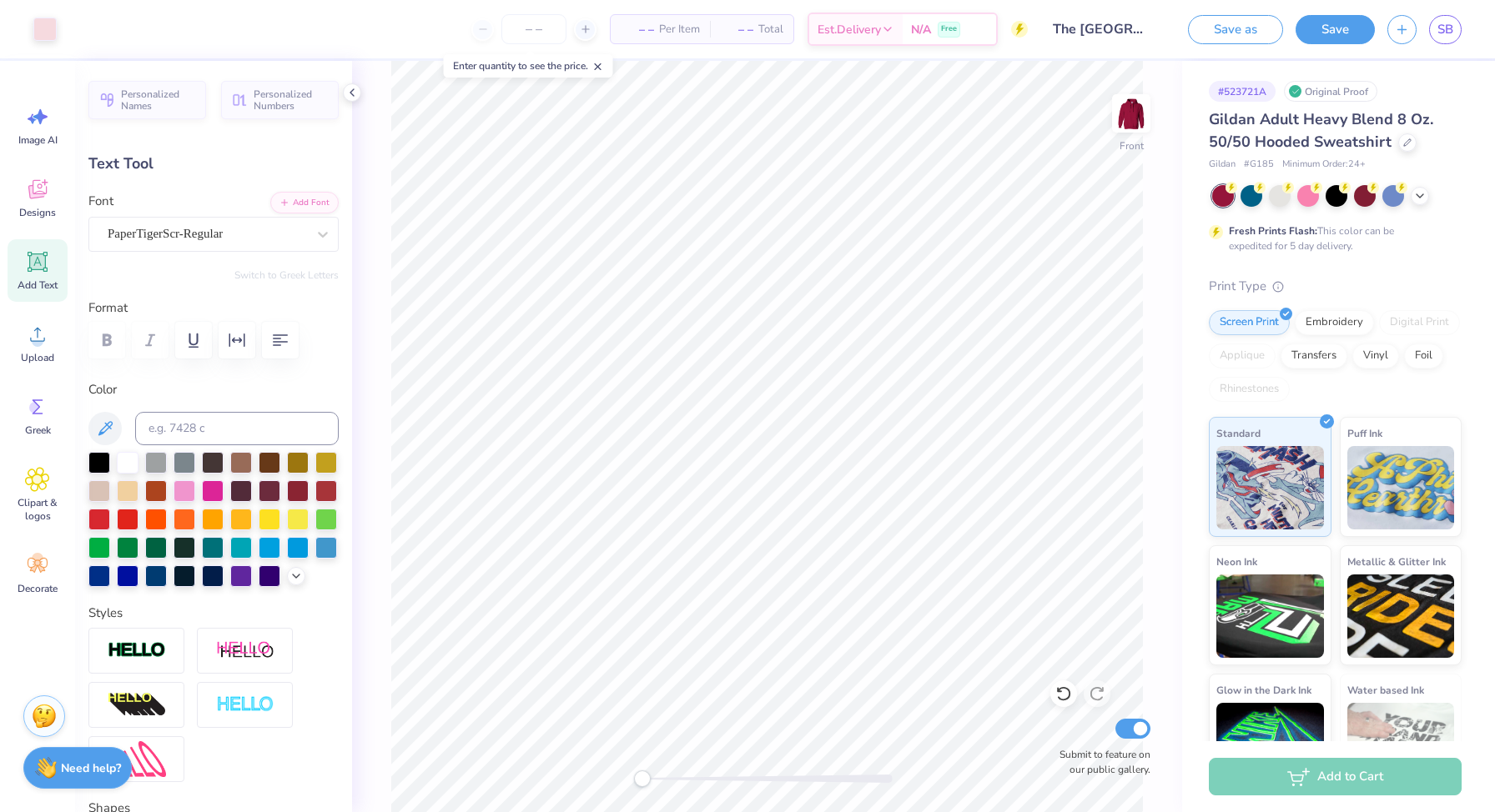
click at [1058, 693] on icon at bounding box center [1063, 694] width 16 height 16
type input "14.22"
